Goal: Transaction & Acquisition: Download file/media

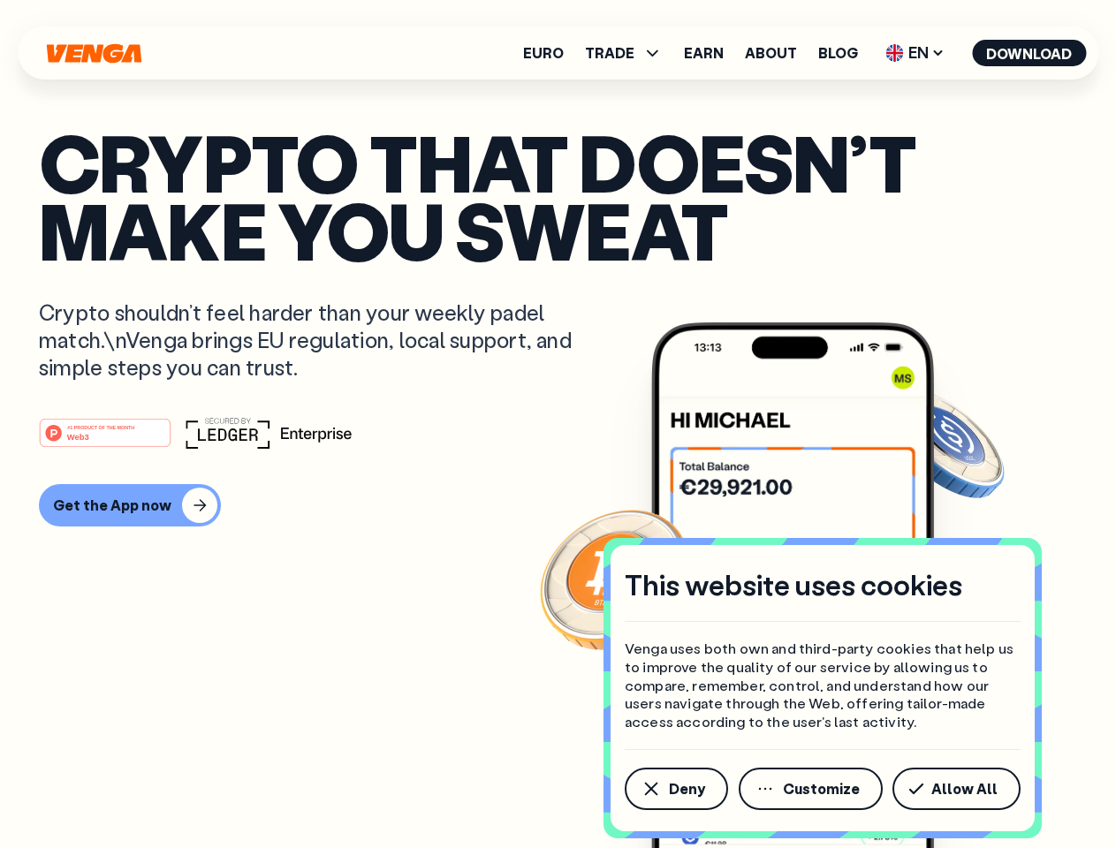
click at [558, 424] on div "#1 PRODUCT OF THE MONTH Web3" at bounding box center [558, 433] width 1039 height 32
click at [675, 789] on span "Deny" at bounding box center [687, 789] width 36 height 14
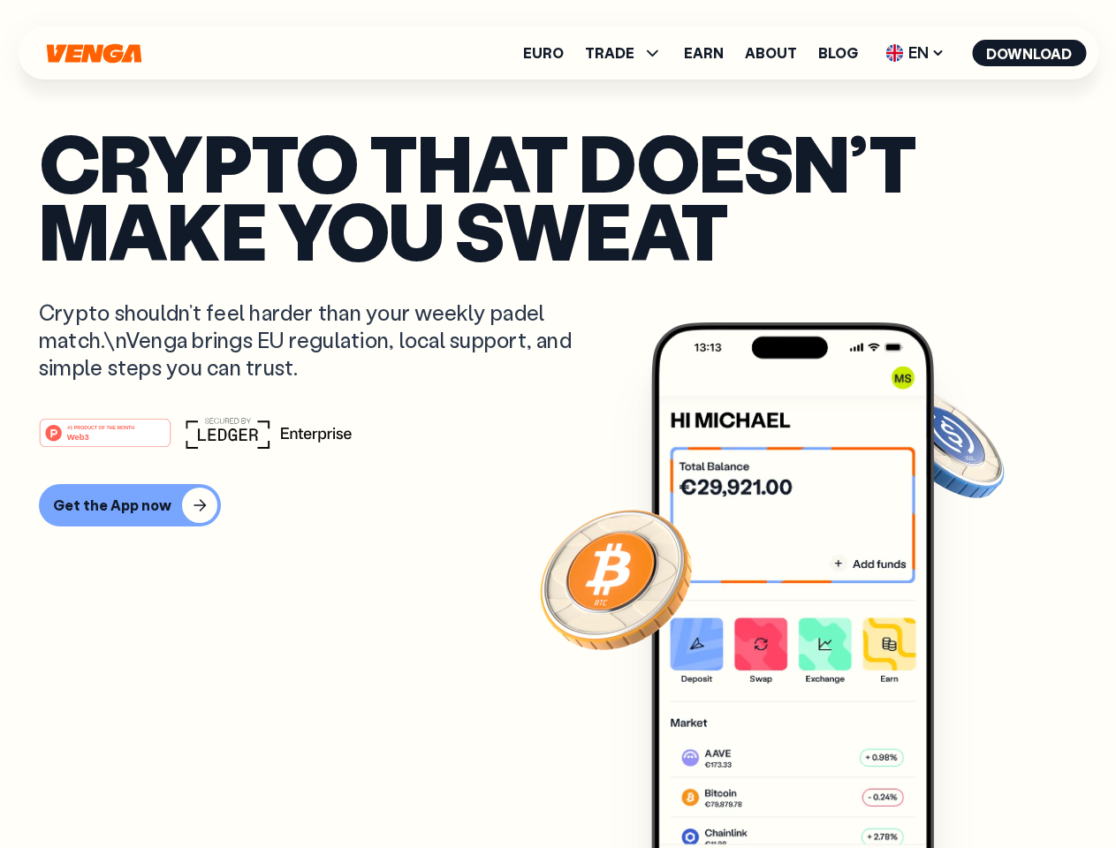
click at [812, 789] on img at bounding box center [792, 619] width 283 height 592
click at [960, 789] on article "Crypto that doesn’t make you sweat Crypto shouldn’t feel harder than your weekl…" at bounding box center [558, 459] width 1039 height 663
click at [629, 53] on span "TRADE" at bounding box center [609, 53] width 49 height 14
click at [916, 53] on span "EN" at bounding box center [915, 53] width 72 height 28
click at [1030, 53] on button "Download" at bounding box center [1029, 53] width 114 height 27
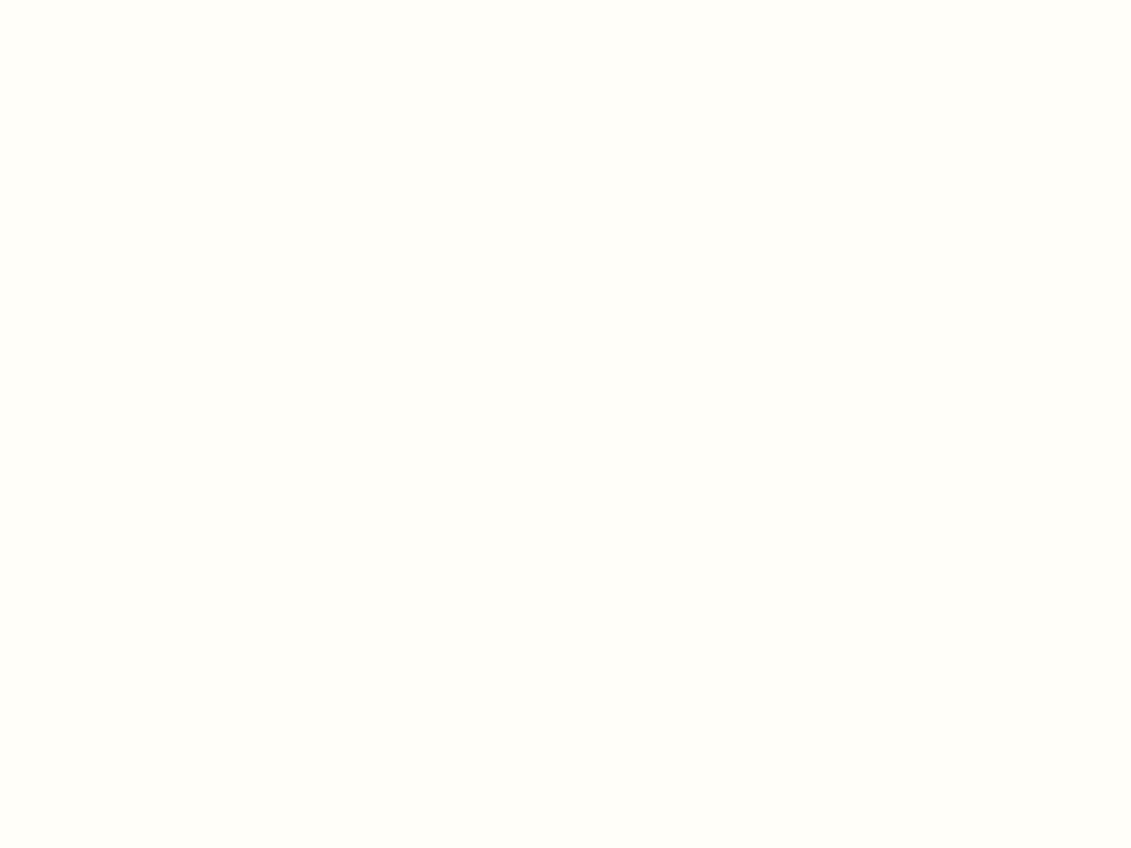
click at [558, 0] on html "This website uses cookies Venga uses both own and third-party cookies that help…" at bounding box center [565, 0] width 1131 height 0
click at [127, 0] on html "This website uses cookies Venga uses both own and third-party cookies that help…" at bounding box center [565, 0] width 1131 height 0
click at [108, 0] on html "This website uses cookies Venga uses both own and third-party cookies that help…" at bounding box center [565, 0] width 1131 height 0
